Goal: Find specific page/section: Find specific page/section

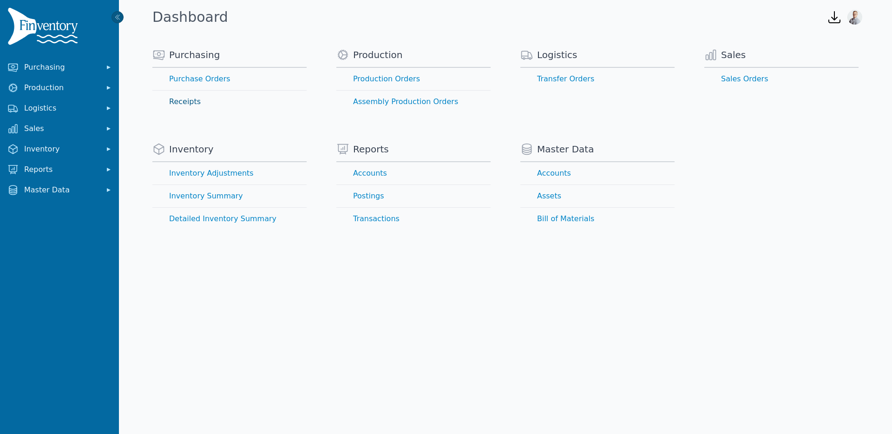
click at [192, 102] on link "Receipts" at bounding box center [229, 102] width 154 height 22
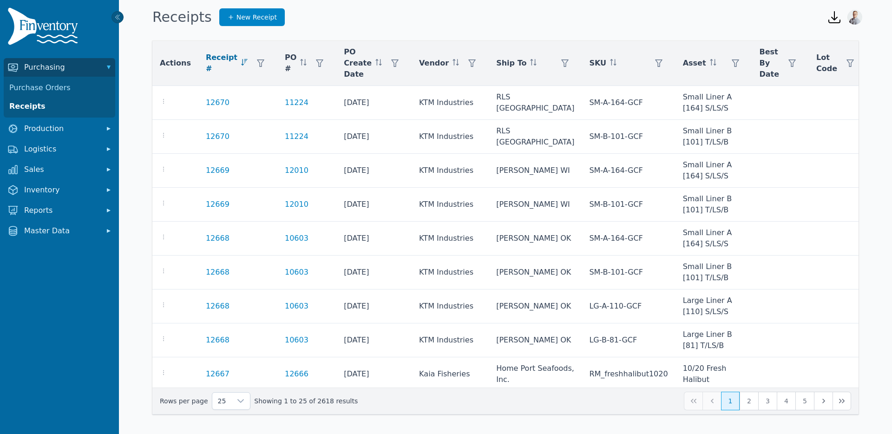
click at [760, 62] on span "Best By Date" at bounding box center [770, 62] width 20 height 33
click at [789, 64] on icon "button" at bounding box center [792, 62] width 7 height 7
click at [760, 52] on span "Best By Date" at bounding box center [770, 62] width 20 height 33
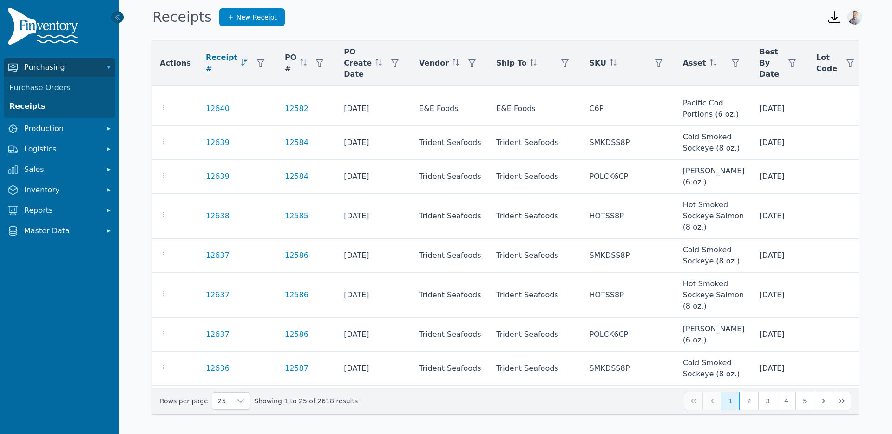
scroll to position [602, 0]
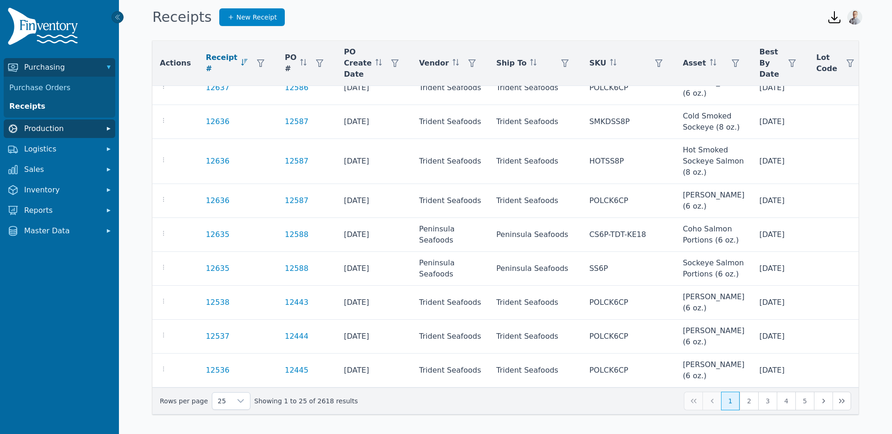
click at [51, 129] on span "Production" at bounding box center [61, 128] width 74 height 11
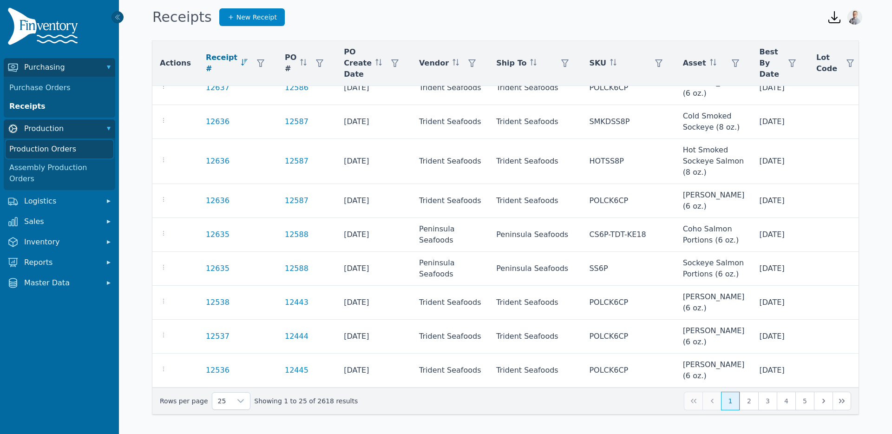
click at [49, 148] on link "Production Orders" at bounding box center [60, 149] width 108 height 19
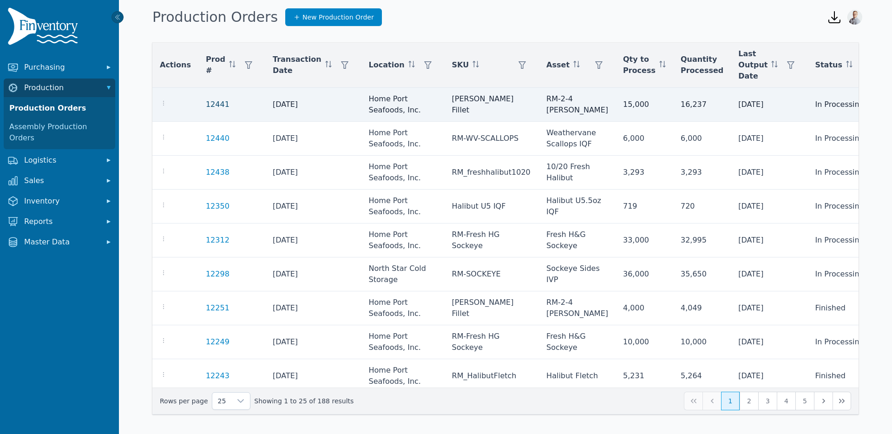
click at [213, 105] on link "12441" at bounding box center [218, 104] width 24 height 9
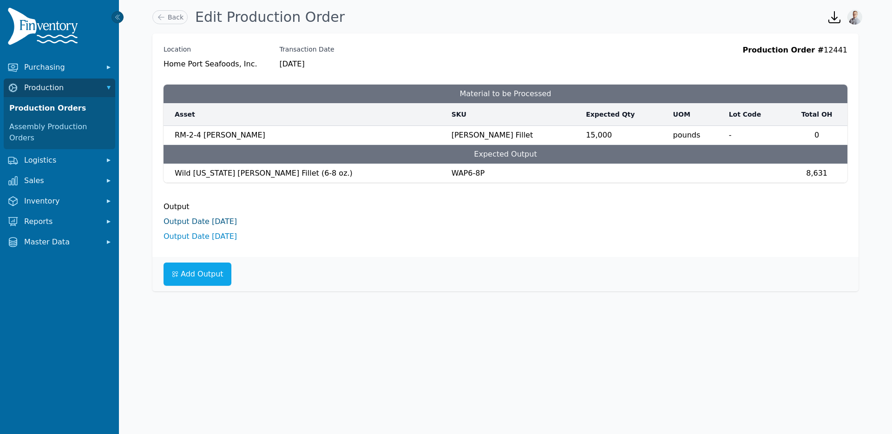
click at [191, 223] on link "Output Date [DATE]" at bounding box center [200, 221] width 73 height 9
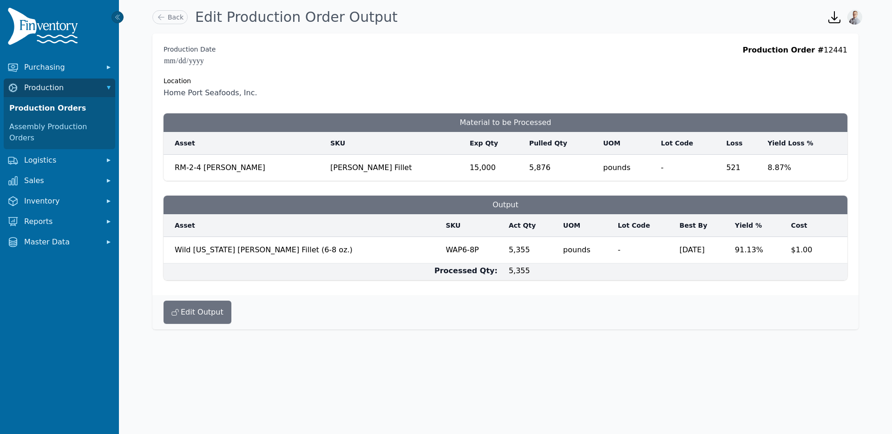
click at [63, 31] on img at bounding box center [44, 27] width 74 height 41
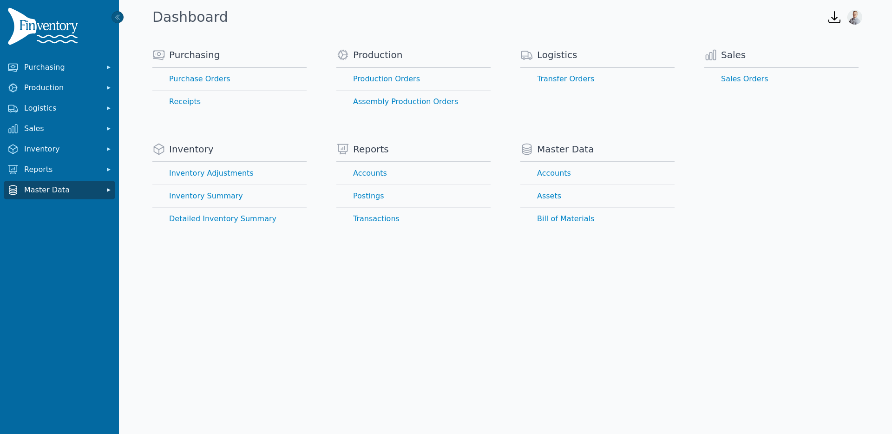
click at [46, 189] on span "Master Data" at bounding box center [61, 190] width 74 height 11
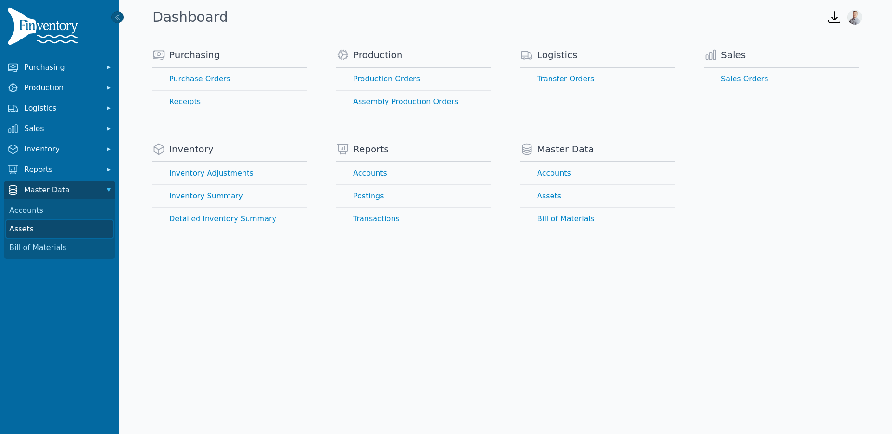
click at [40, 223] on link "Assets" at bounding box center [60, 229] width 108 height 19
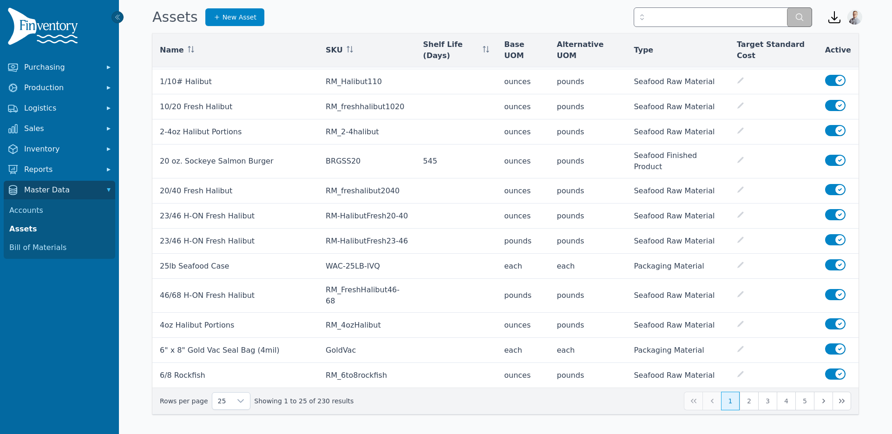
scroll to position [284, 0]
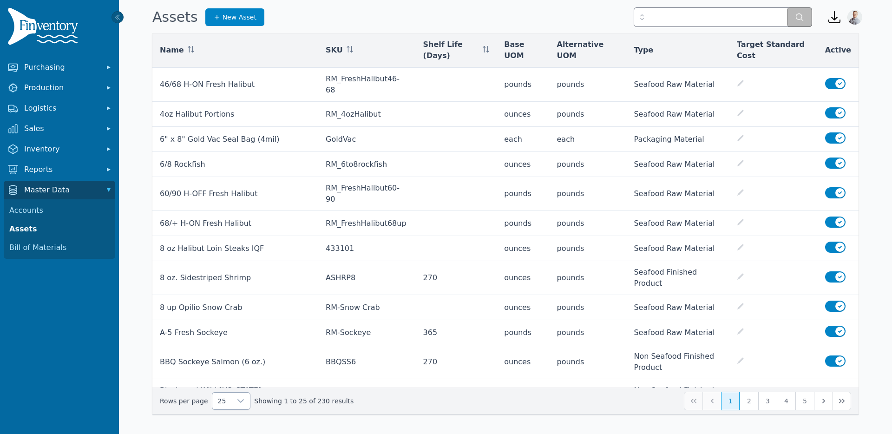
click at [218, 403] on span "25" at bounding box center [222, 401] width 20 height 17
click at [230, 378] on li "250" at bounding box center [228, 379] width 34 height 19
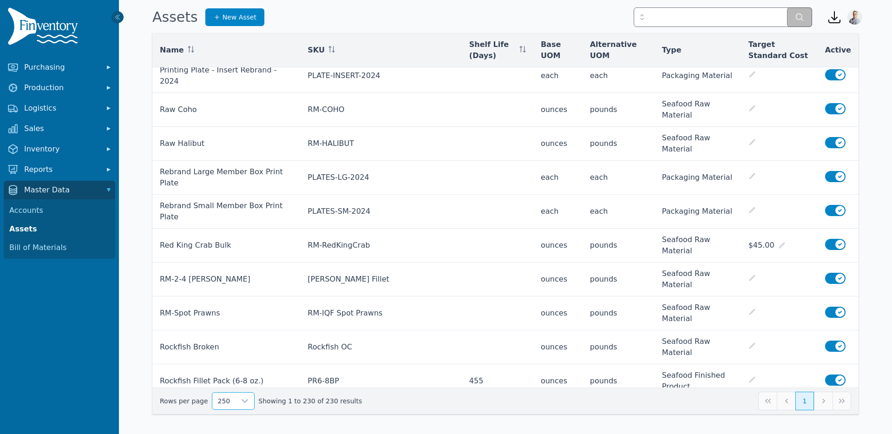
scroll to position [5267, 0]
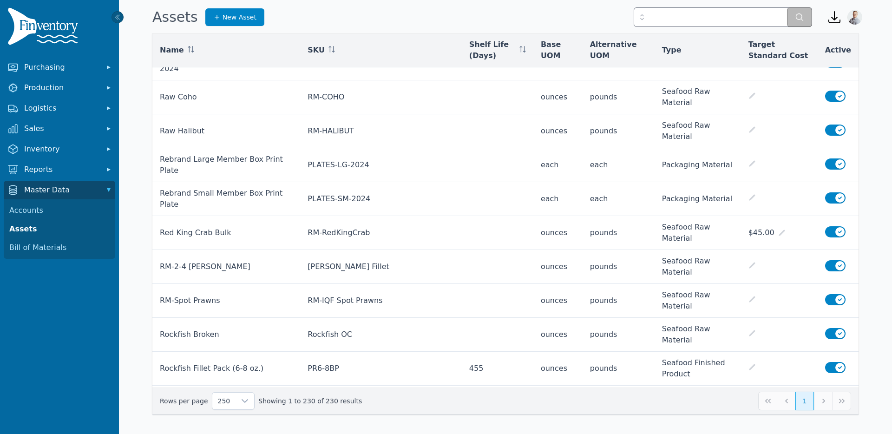
drag, startPoint x: 353, startPoint y: 221, endPoint x: 283, endPoint y: 219, distance: 70.2
copy tr "ChowderSS10"
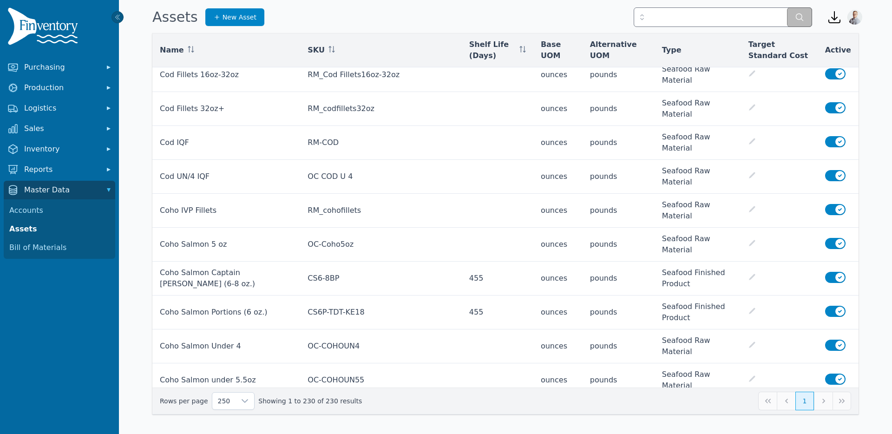
scroll to position [841, 0]
